Goal: Information Seeking & Learning: Learn about a topic

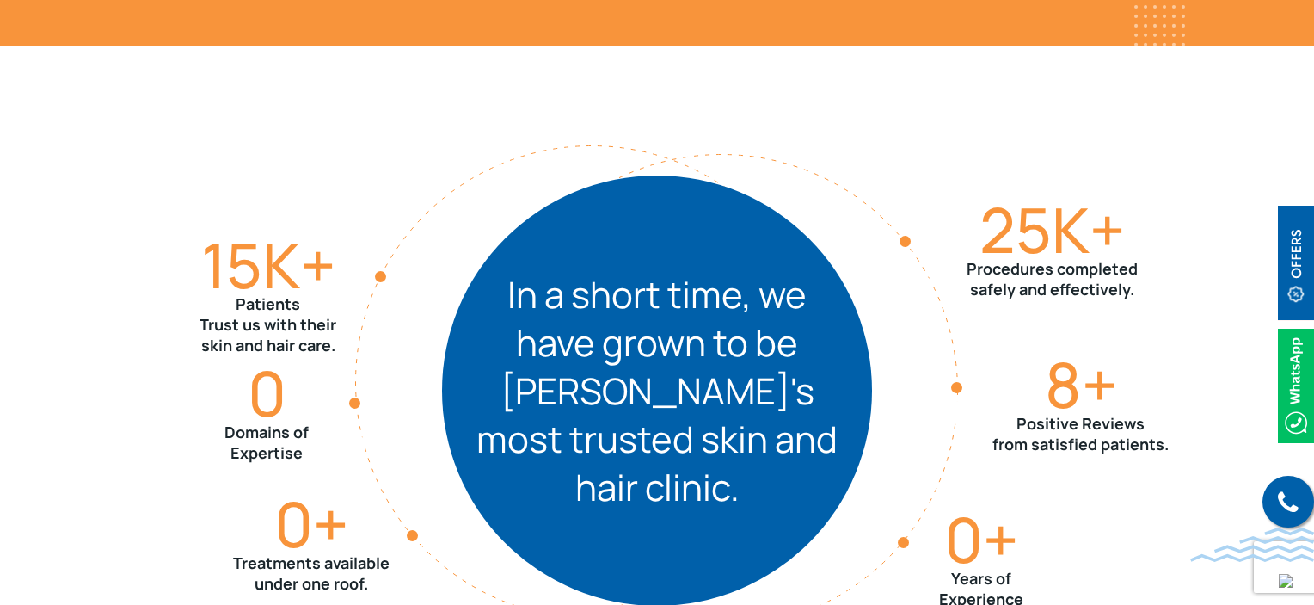
scroll to position [1892, 0]
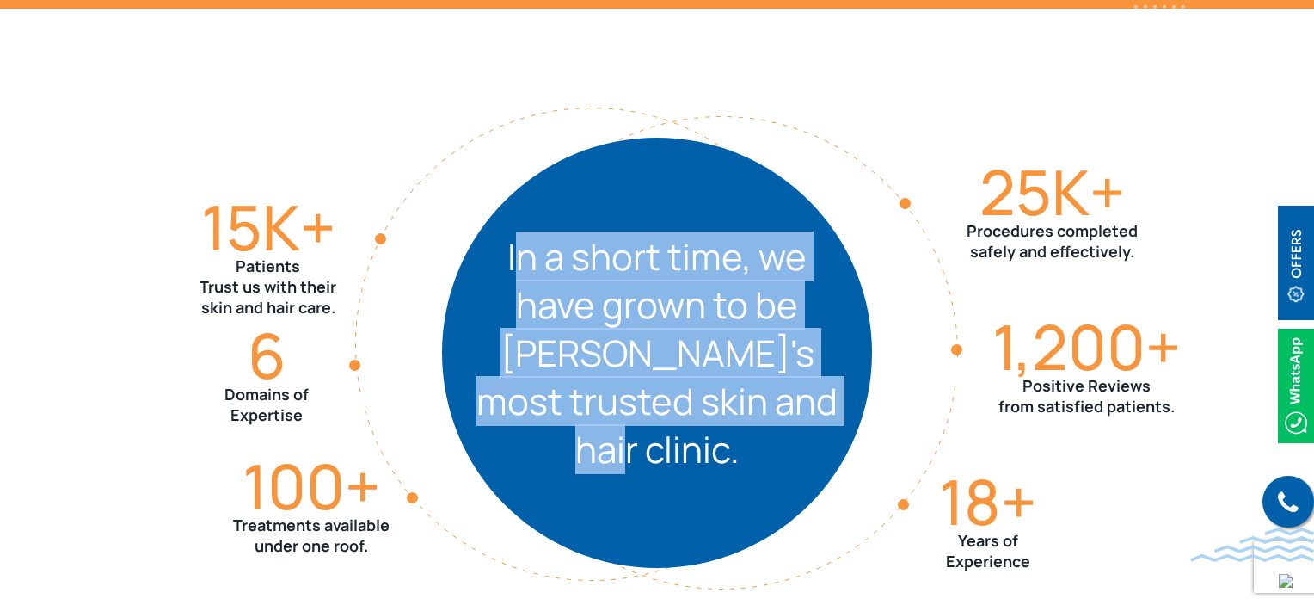
drag, startPoint x: 524, startPoint y: 278, endPoint x: 801, endPoint y: 439, distance: 320.6
click at [801, 439] on div "In a short time, we have grown to be Powai's most trusted skin and hair clinic.…" at bounding box center [657, 353] width 430 height 430
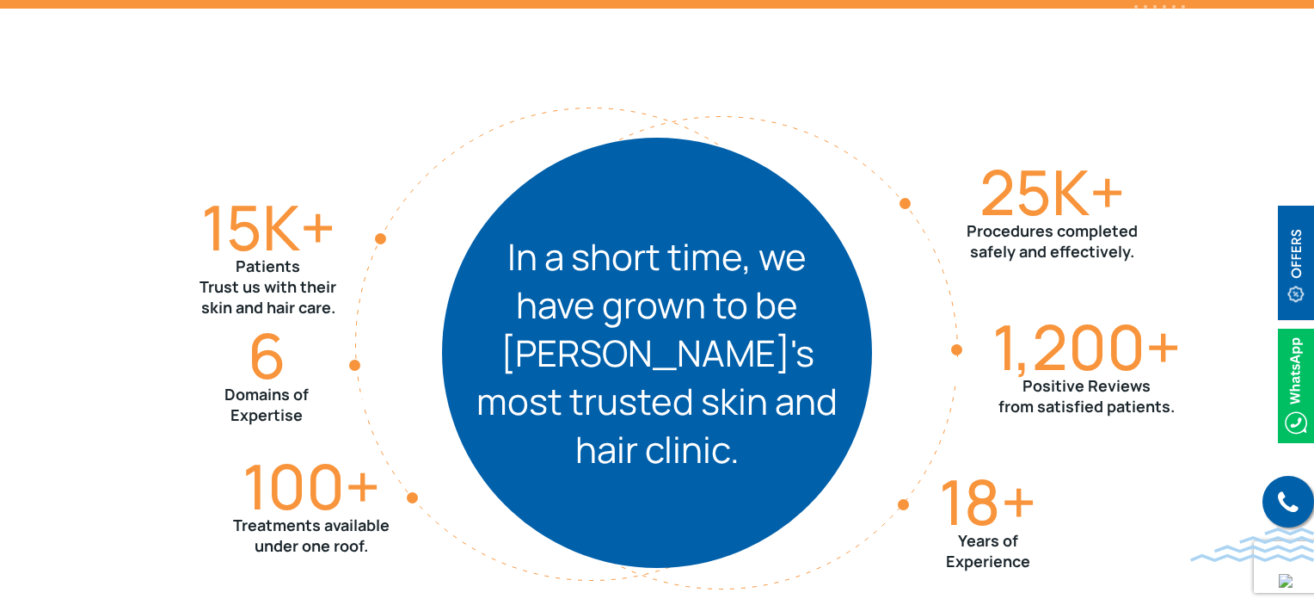
click at [808, 470] on div "In a short time, we have grown to be Powai's most trusted skin and hair clinic.…" at bounding box center [657, 353] width 430 height 430
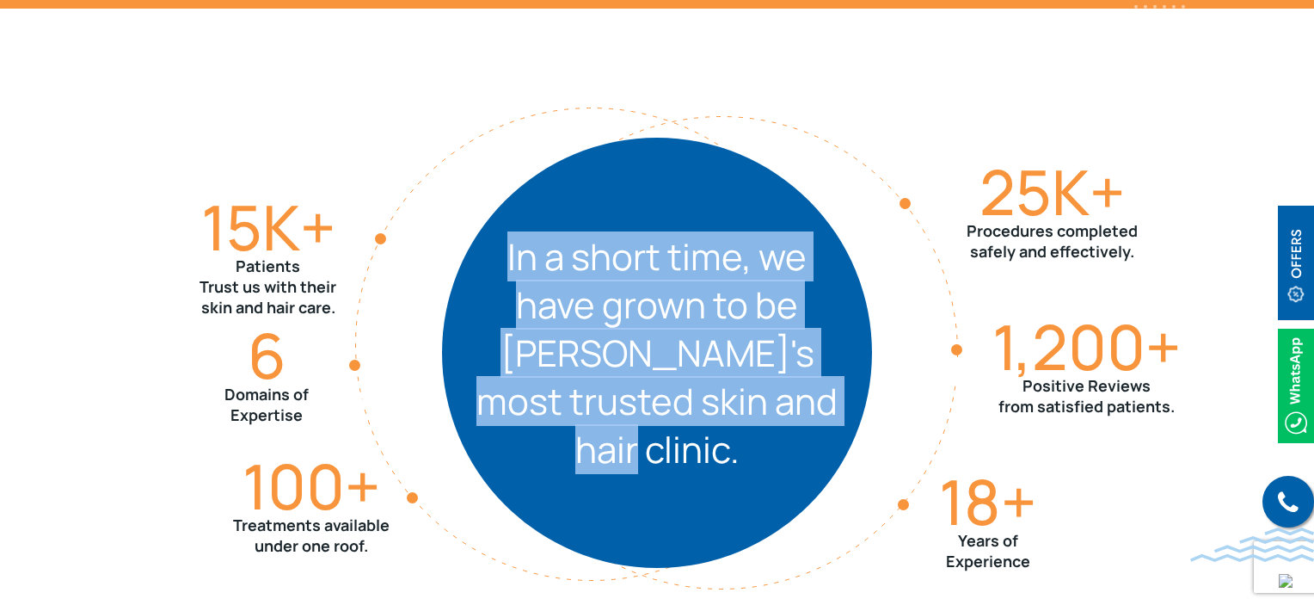
drag, startPoint x: 816, startPoint y: 439, endPoint x: 475, endPoint y: 268, distance: 381.9
click at [475, 268] on div "In a short time, we have grown to be Powai's most trusted skin and hair clinic.…" at bounding box center [657, 353] width 430 height 430
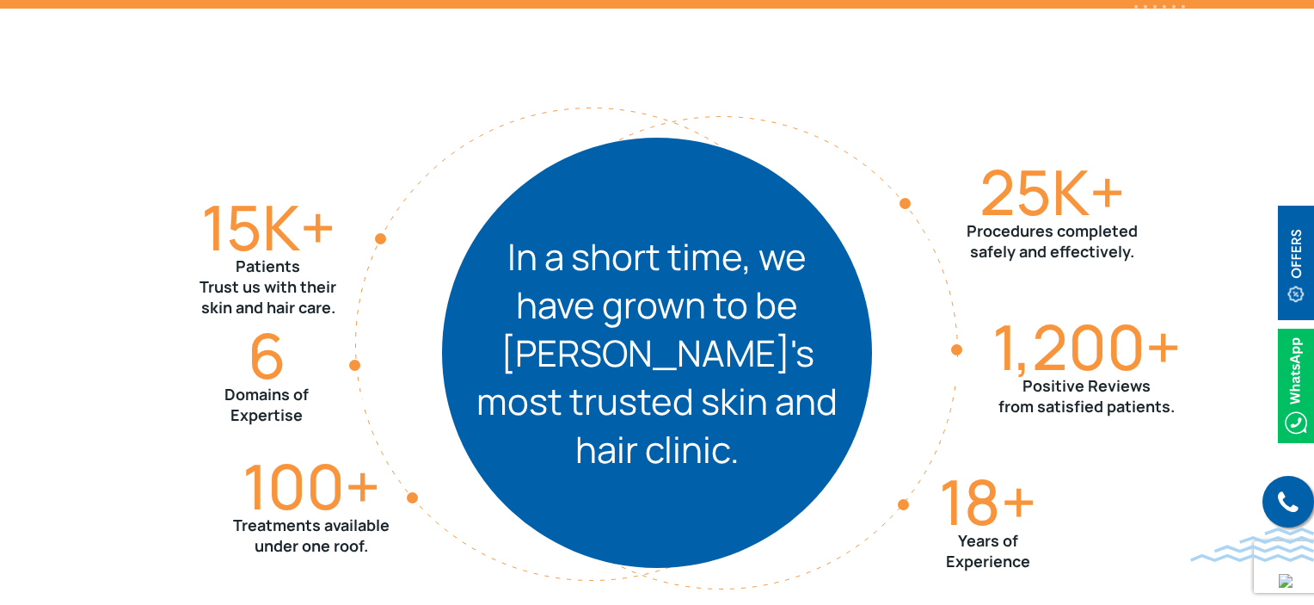
click at [378, 155] on div "15 K+ Patients Trust us with their skin and hair care. 100 + Treatments availab…" at bounding box center [657, 353] width 1101 height 688
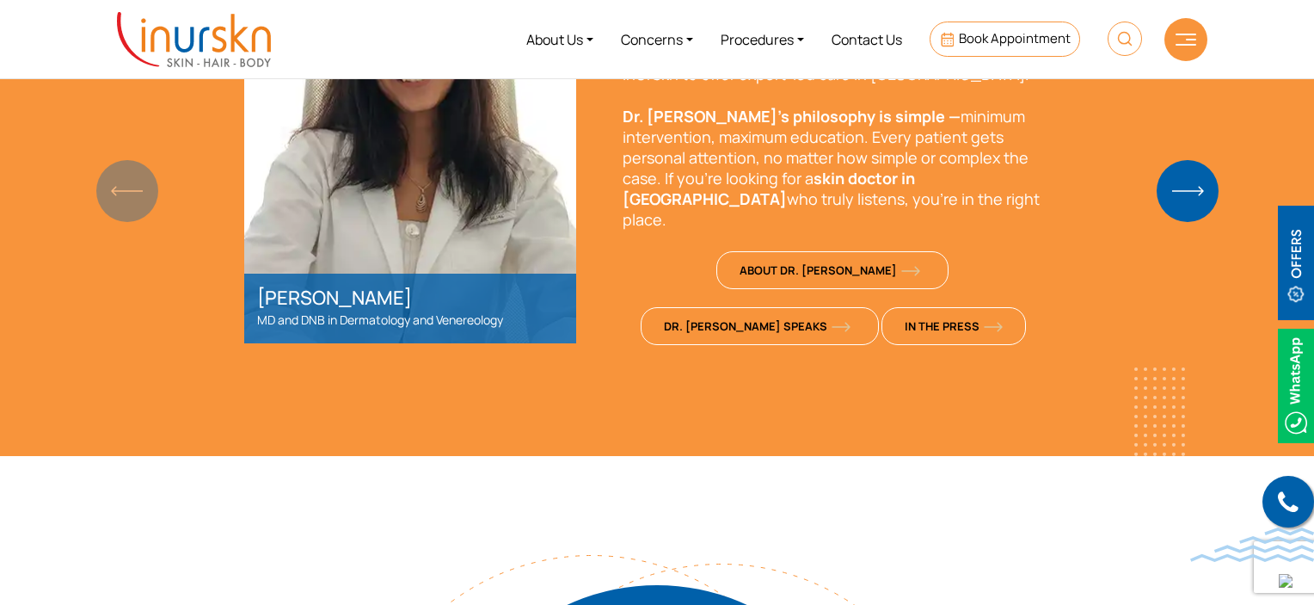
scroll to position [1433, 0]
